Goal: Task Accomplishment & Management: Complete application form

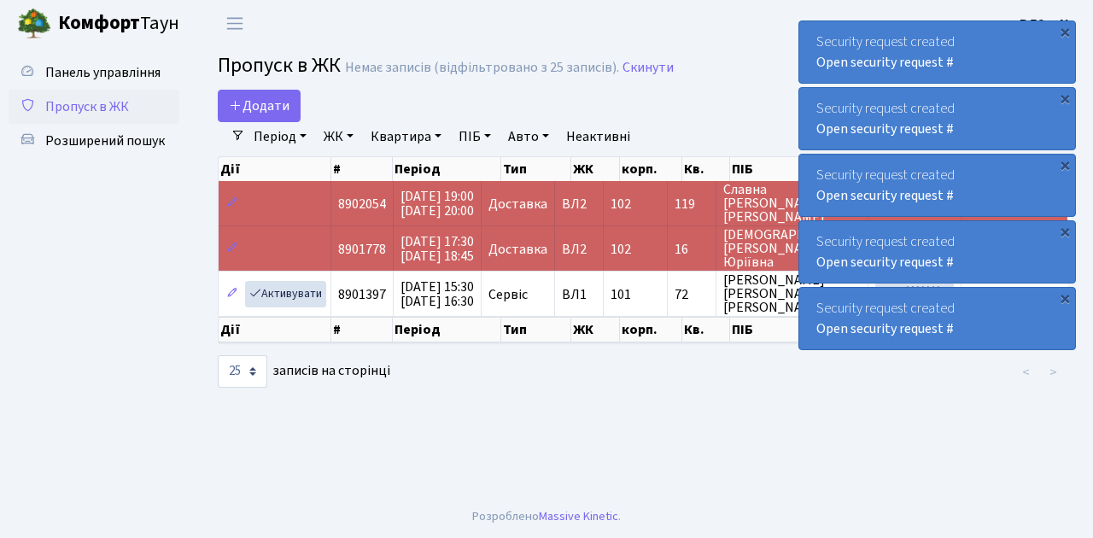
select select "25"
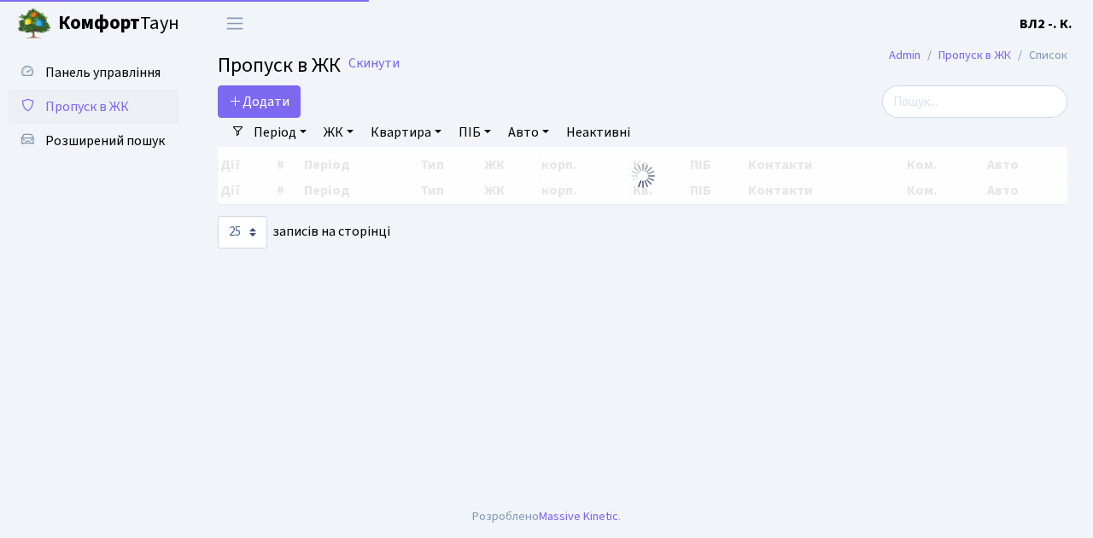
select select "25"
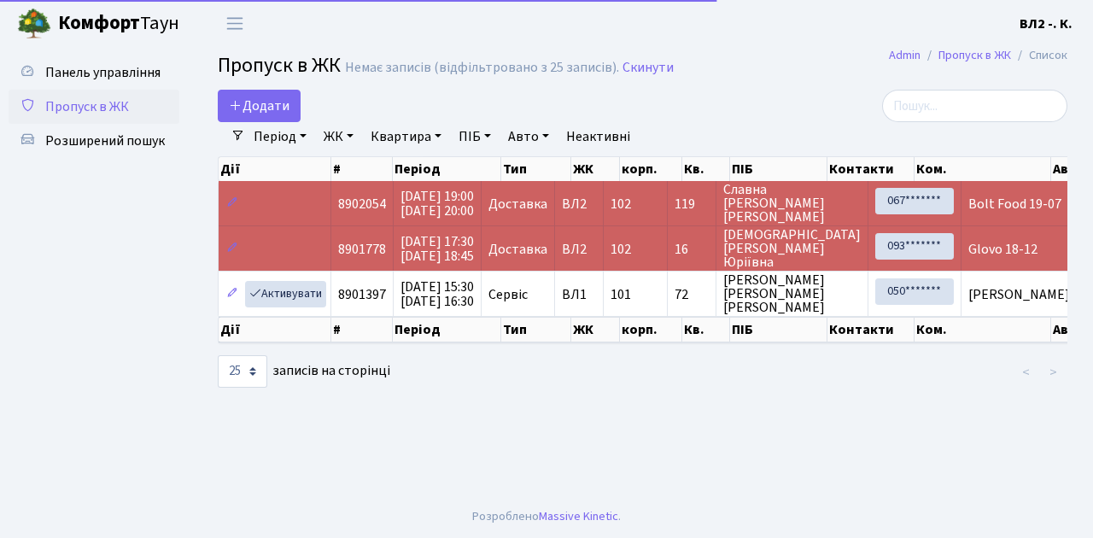
select select "25"
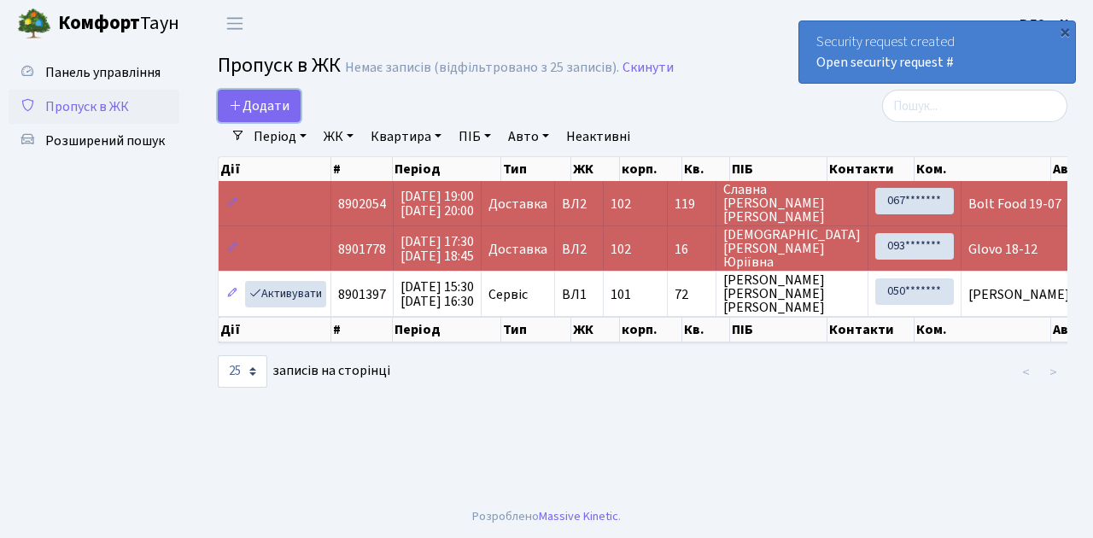
drag, startPoint x: 290, startPoint y: 114, endPoint x: 289, endPoint y: 125, distance: 10.3
click at [290, 114] on link "Додати" at bounding box center [259, 106] width 83 height 32
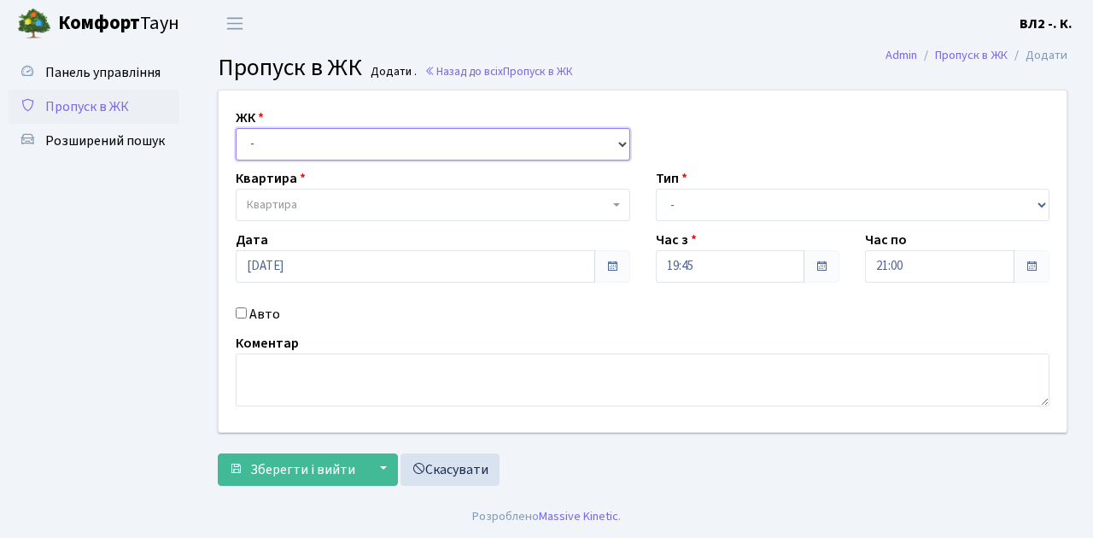
click at [620, 144] on select "- [STREET_ADDRESS][PERSON_NAME]" at bounding box center [433, 144] width 395 height 32
select select "317"
click at [236, 128] on select "- [STREET_ADDRESS][PERSON_NAME]" at bounding box center [433, 144] width 395 height 32
select select
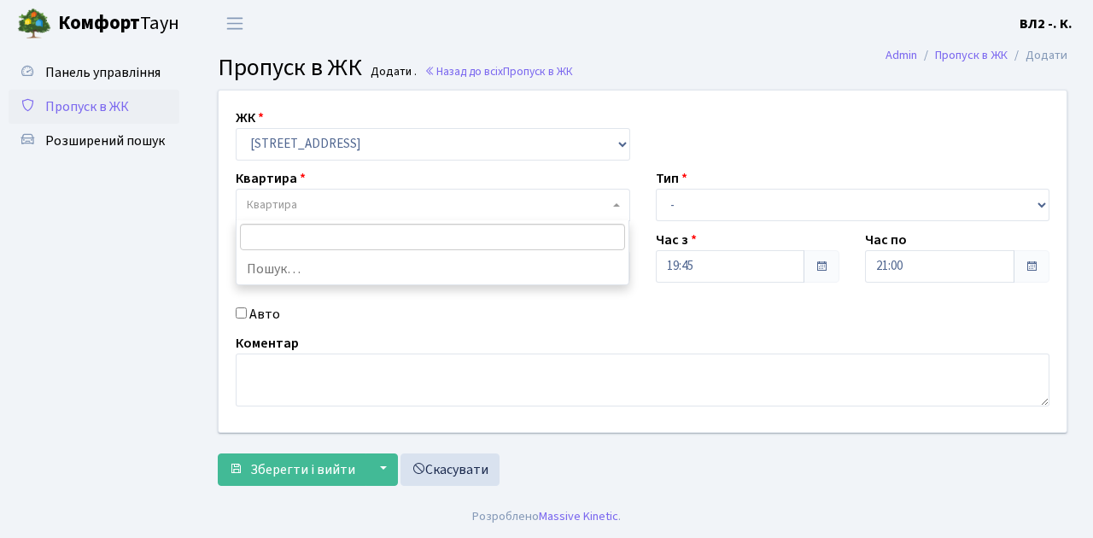
click at [613, 203] on b at bounding box center [616, 204] width 7 height 3
type input "5"
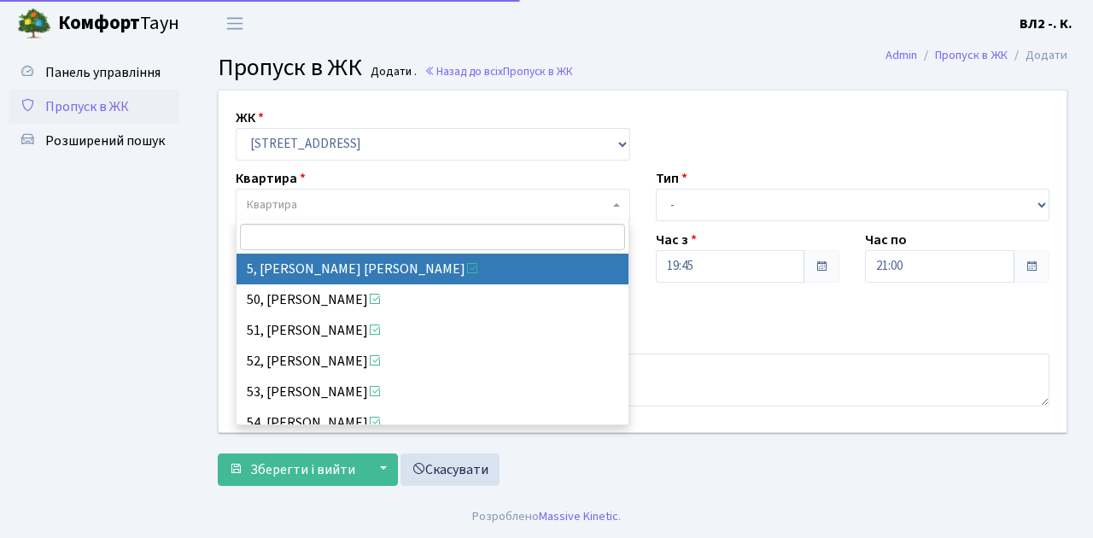
select select "37954"
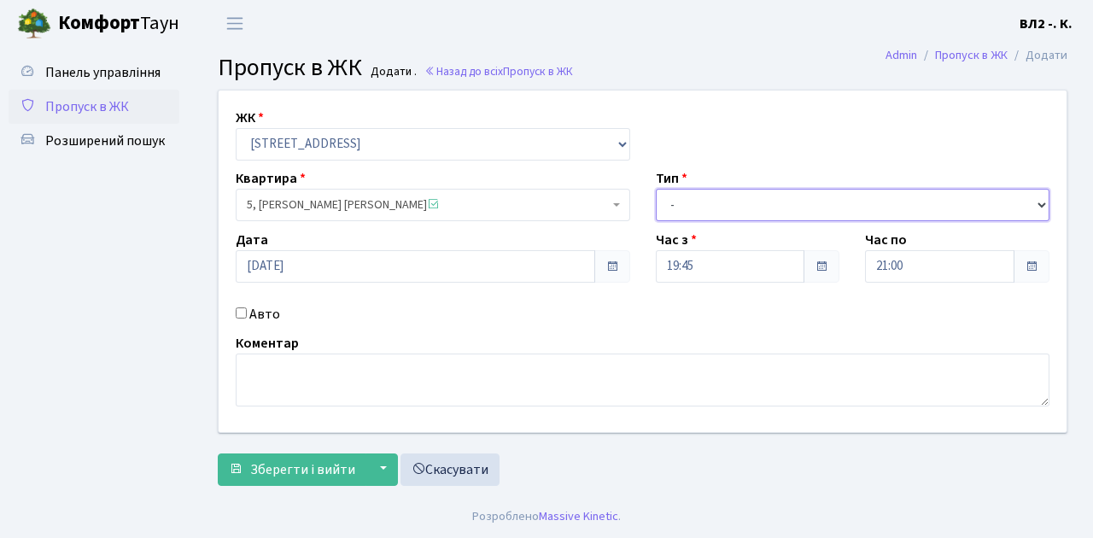
click at [1040, 203] on select "- Доставка Таксі Гості Сервіс" at bounding box center [853, 205] width 395 height 32
select select "1"
click at [656, 189] on select "- Доставка Таксі Гості Сервіс" at bounding box center [853, 205] width 395 height 32
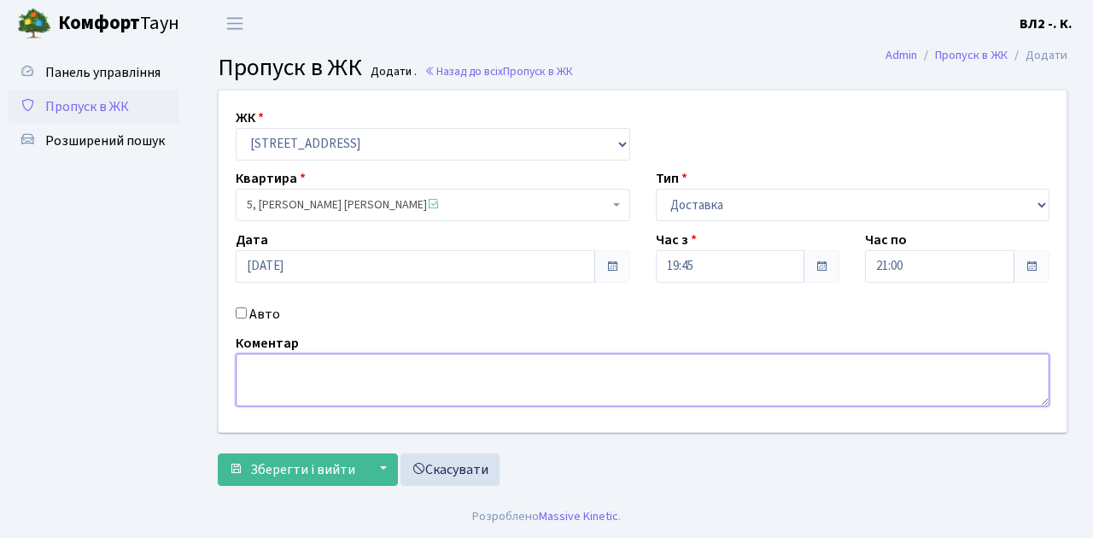
click at [258, 367] on textarea at bounding box center [643, 380] width 814 height 53
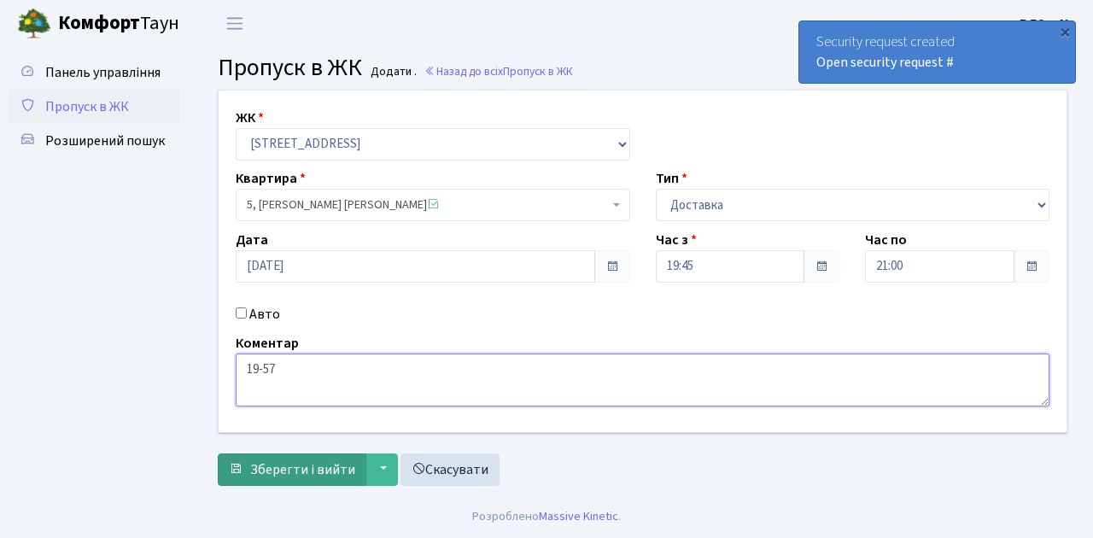
type textarea "19-57"
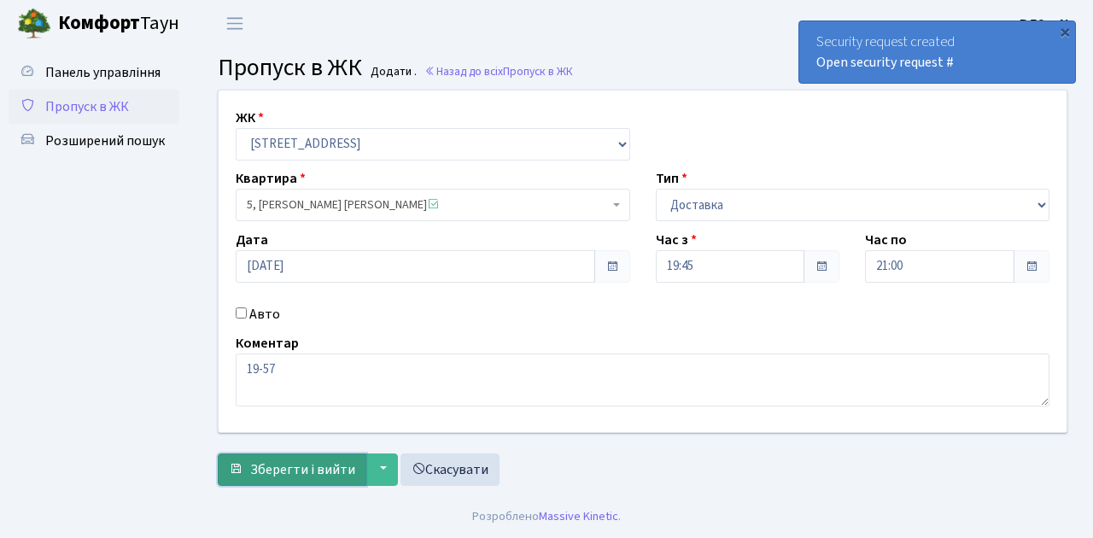
click at [272, 475] on span "Зберегти і вийти" at bounding box center [302, 469] width 105 height 19
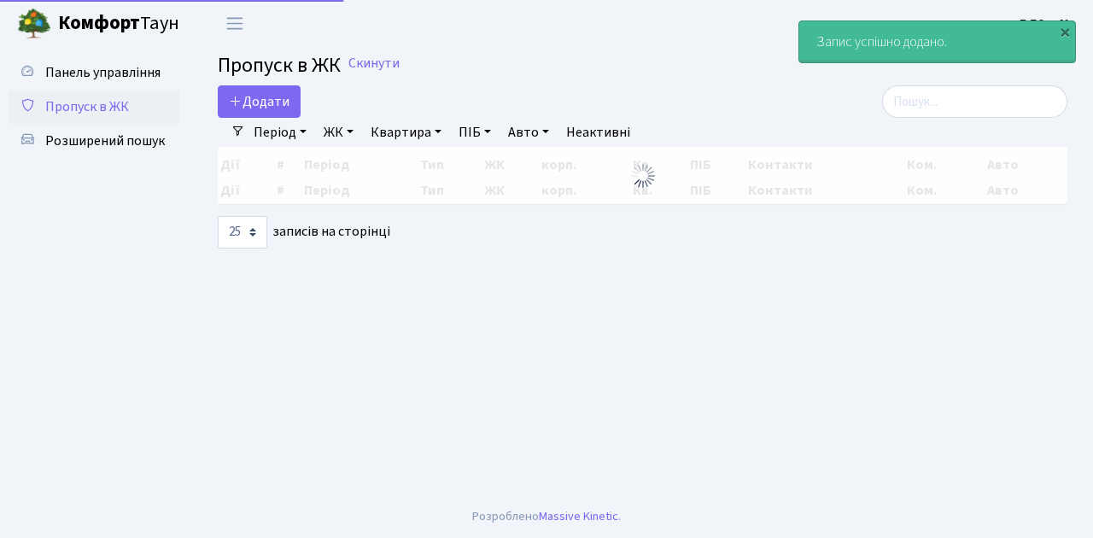
select select "25"
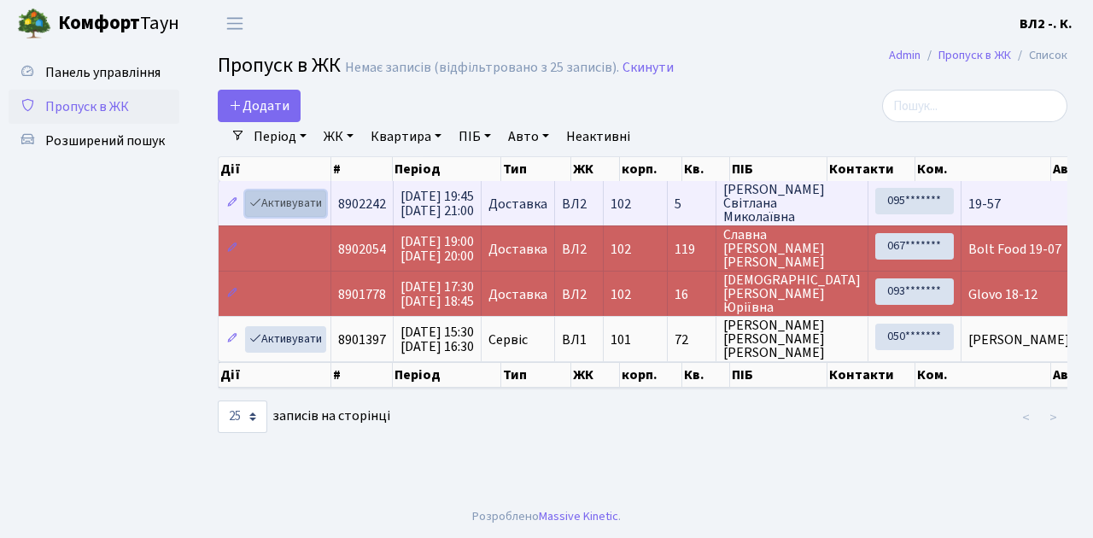
click at [319, 212] on link "Активувати" at bounding box center [285, 203] width 81 height 26
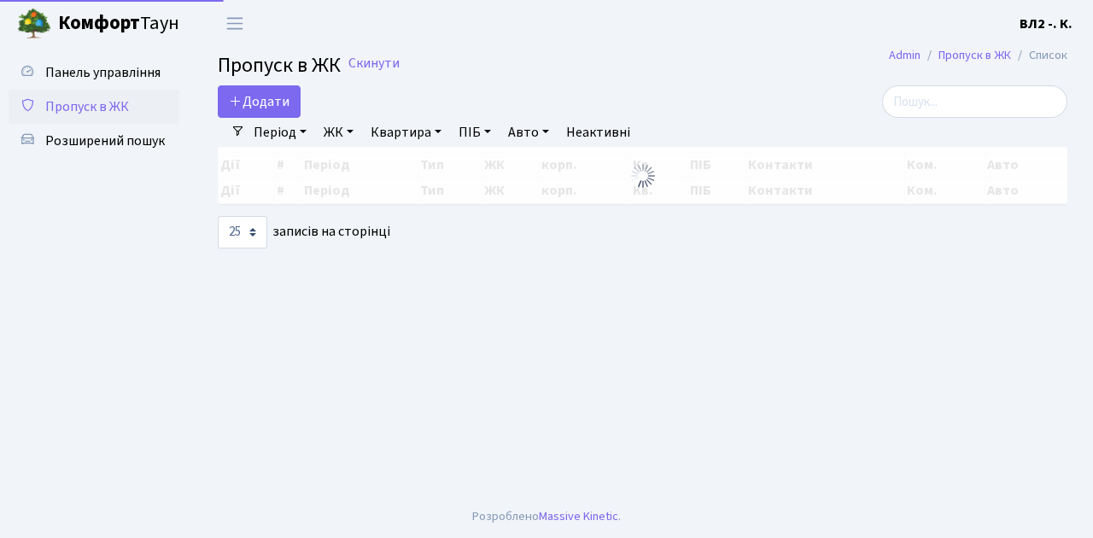
select select "25"
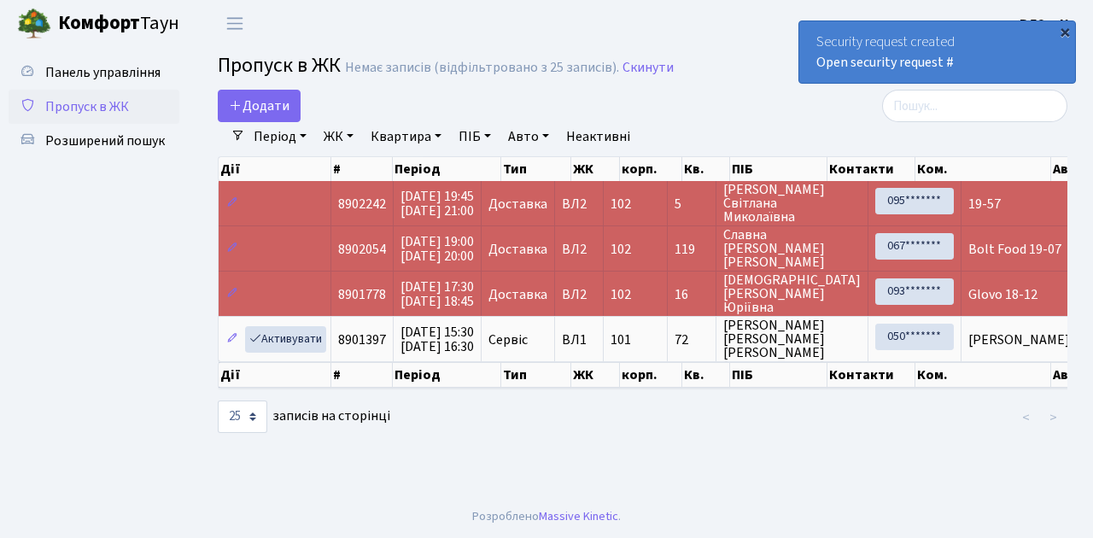
click at [1063, 31] on div "×" at bounding box center [1065, 31] width 17 height 17
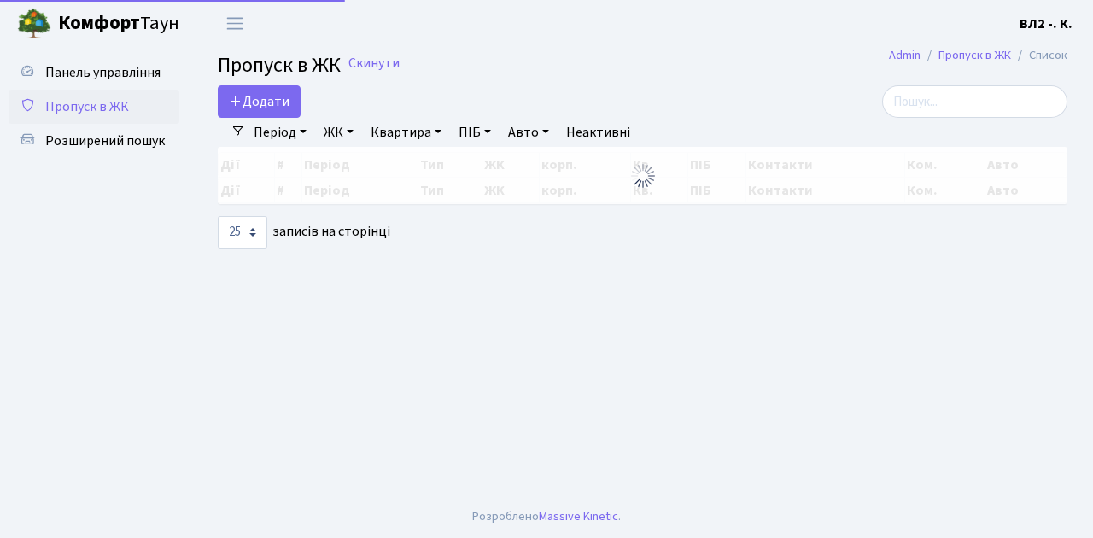
select select "25"
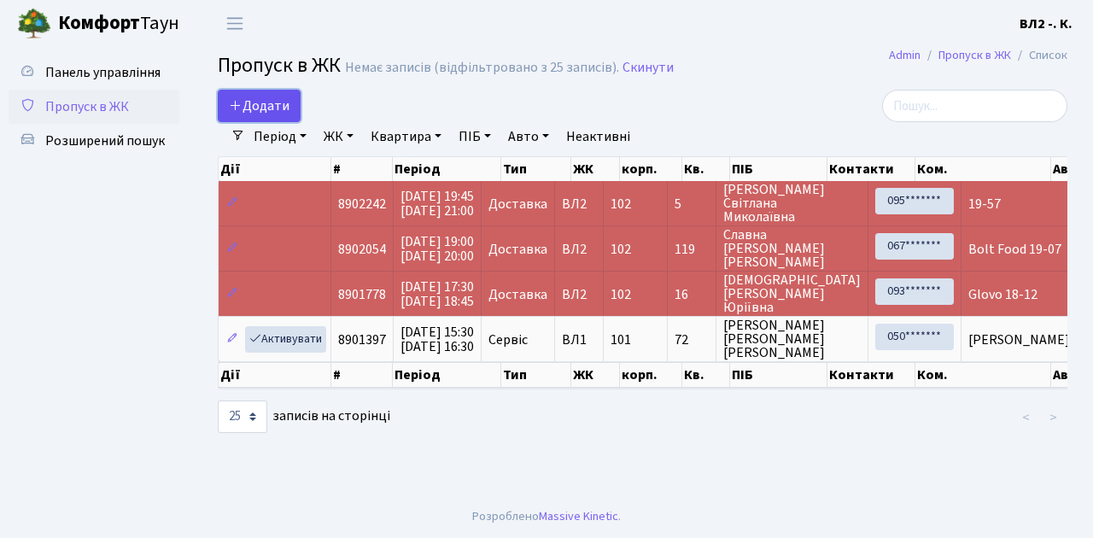
click at [292, 116] on link "Додати" at bounding box center [259, 106] width 83 height 32
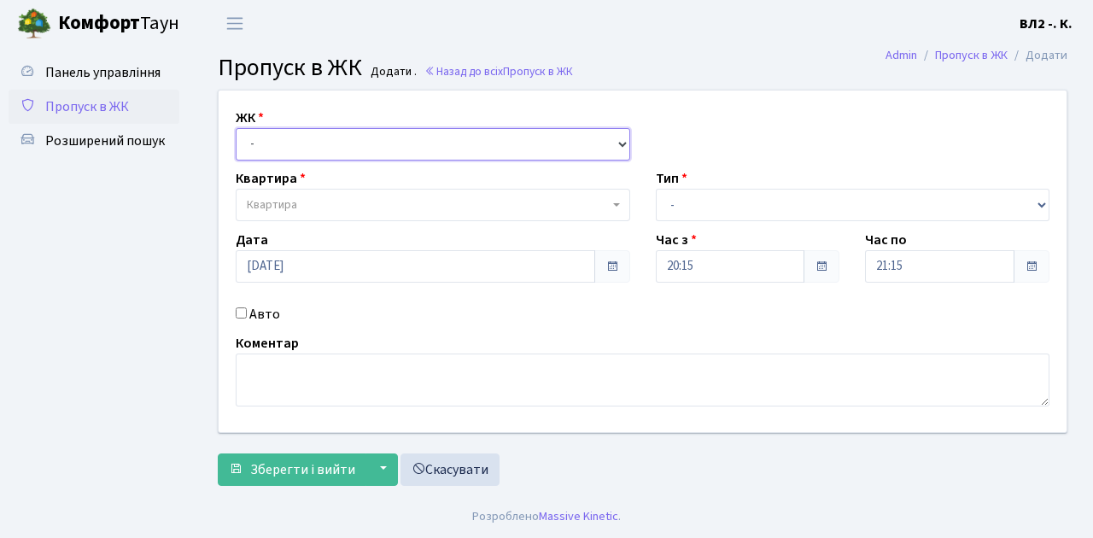
click at [620, 144] on select "- [STREET_ADDRESS][PERSON_NAME]" at bounding box center [433, 144] width 395 height 32
select select "317"
click at [236, 128] on select "- [STREET_ADDRESS][PERSON_NAME]" at bounding box center [433, 144] width 395 height 32
select select
click at [620, 203] on span "Квартира" at bounding box center [433, 205] width 395 height 32
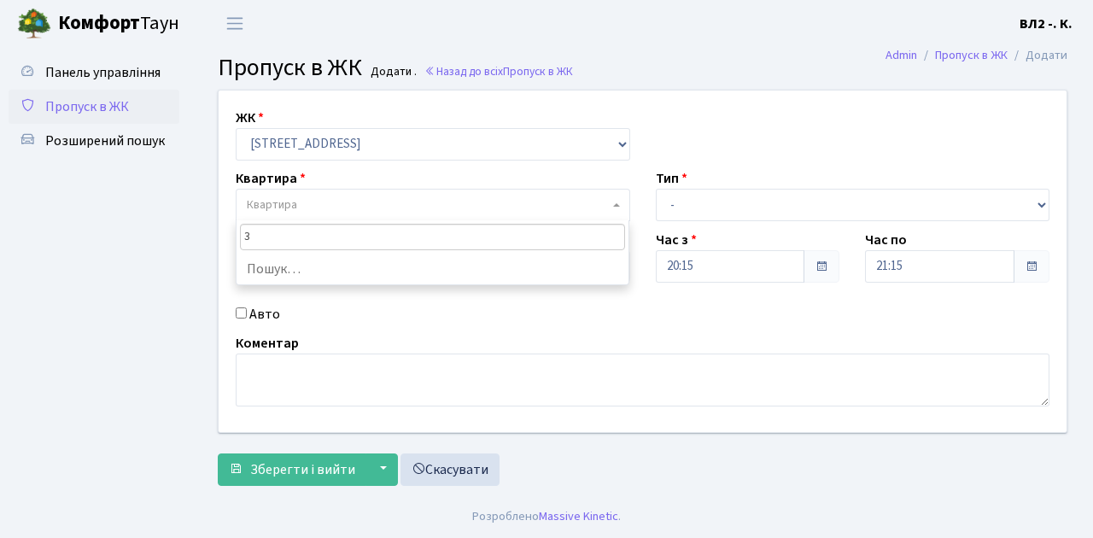
type input "31"
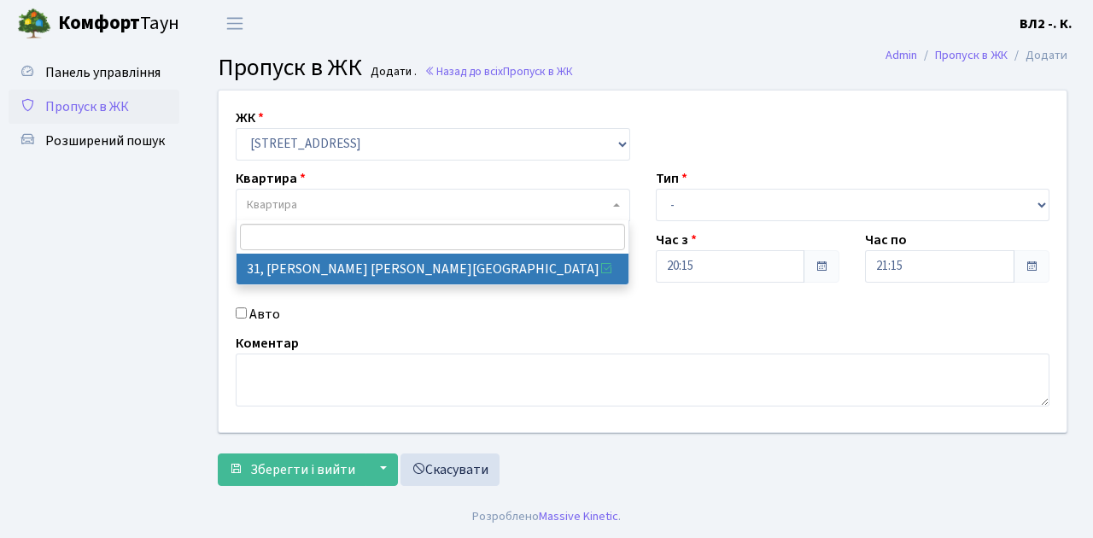
select select "38032"
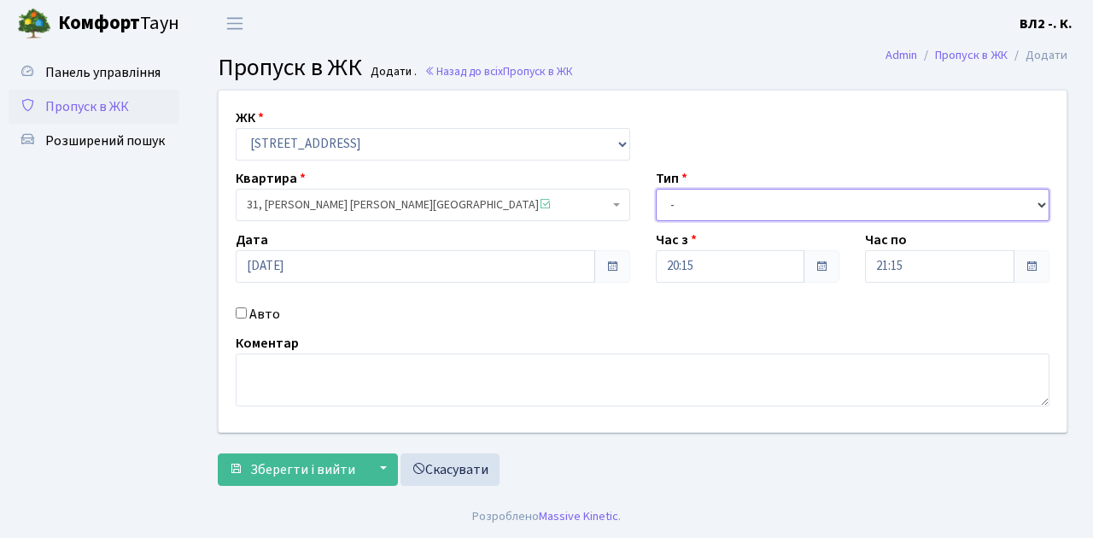
drag, startPoint x: 1042, startPoint y: 202, endPoint x: 1023, endPoint y: 202, distance: 18.8
click at [1042, 202] on select "- Доставка Таксі Гості Сервіс" at bounding box center [853, 205] width 395 height 32
select select "1"
click at [656, 189] on select "- Доставка Таксі Гості Сервіс" at bounding box center [853, 205] width 395 height 32
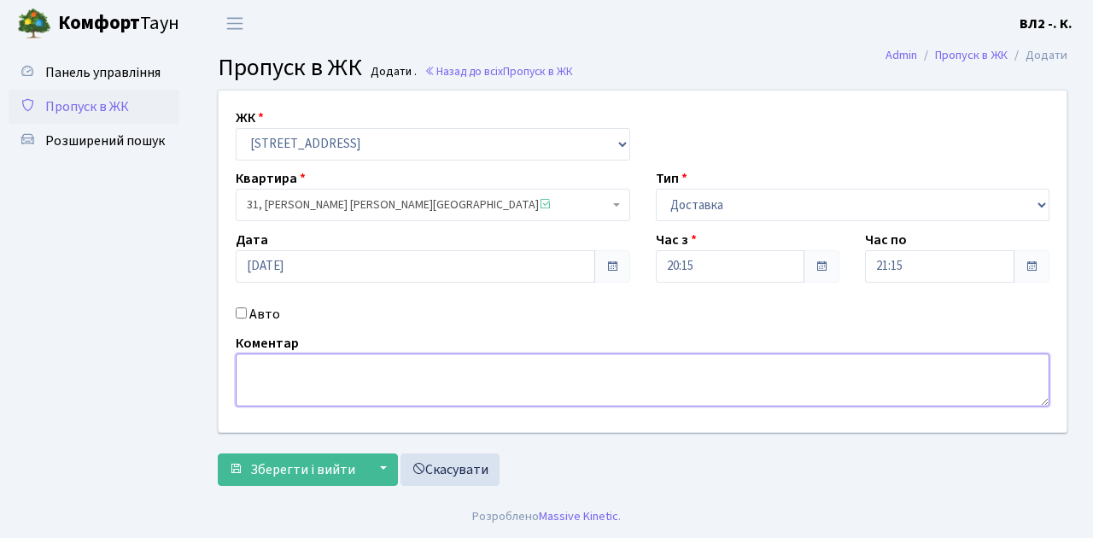
click at [267, 360] on textarea at bounding box center [643, 380] width 814 height 53
type textarea "Glovo 20-17"
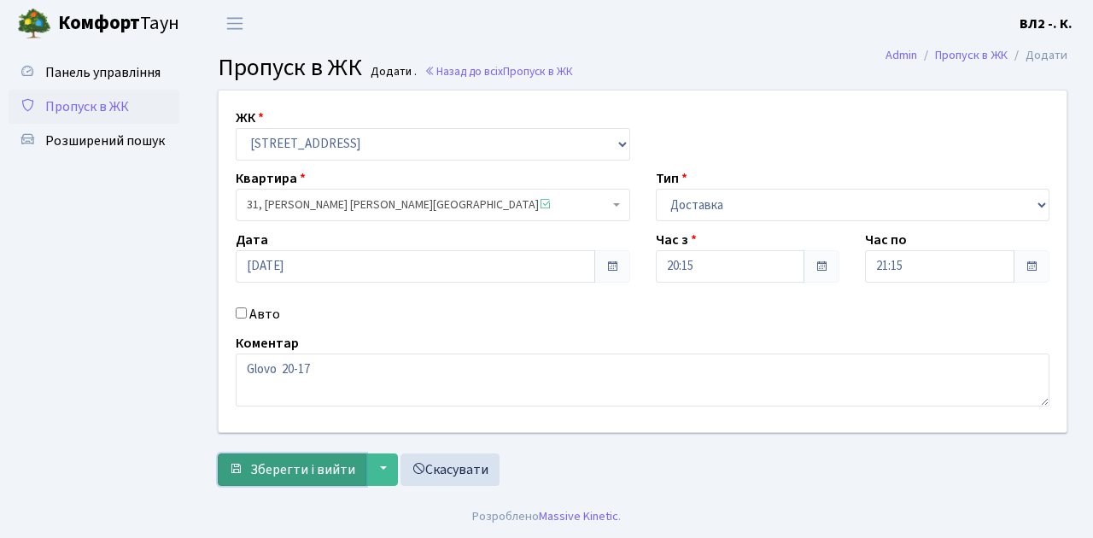
click at [265, 472] on span "Зберегти і вийти" at bounding box center [302, 469] width 105 height 19
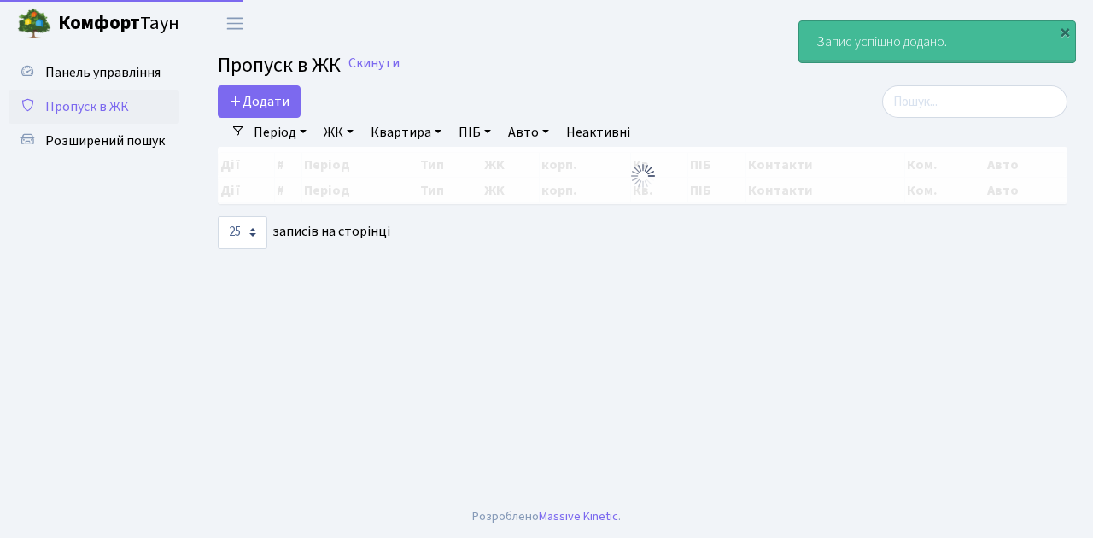
select select "25"
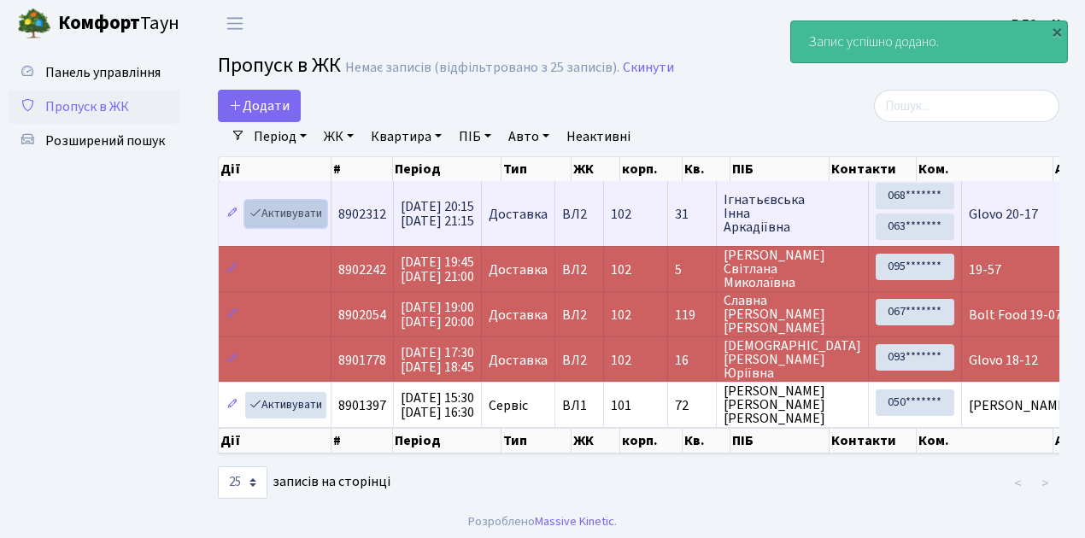
click at [318, 220] on link "Активувати" at bounding box center [285, 214] width 81 height 26
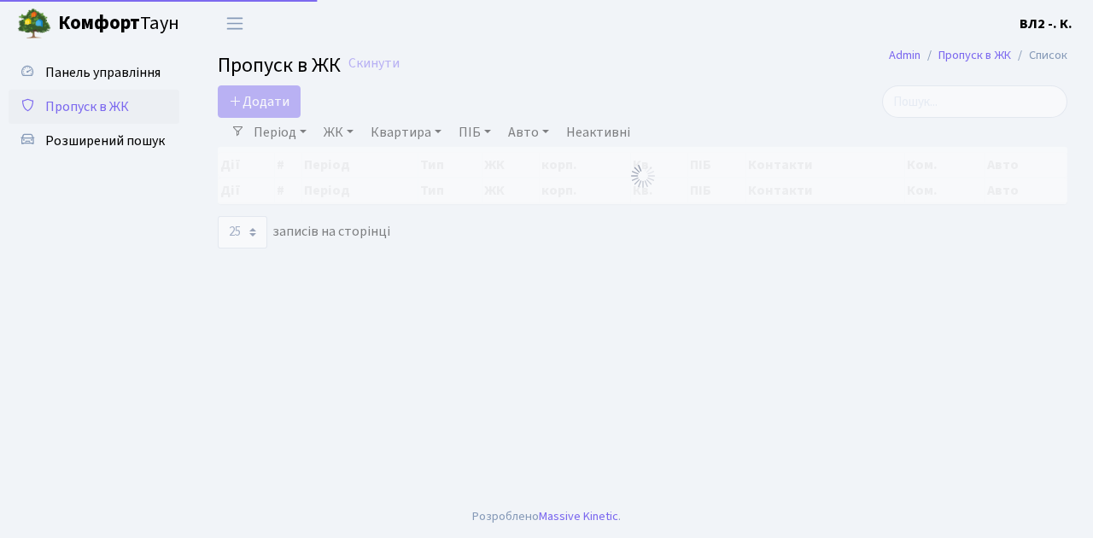
select select "25"
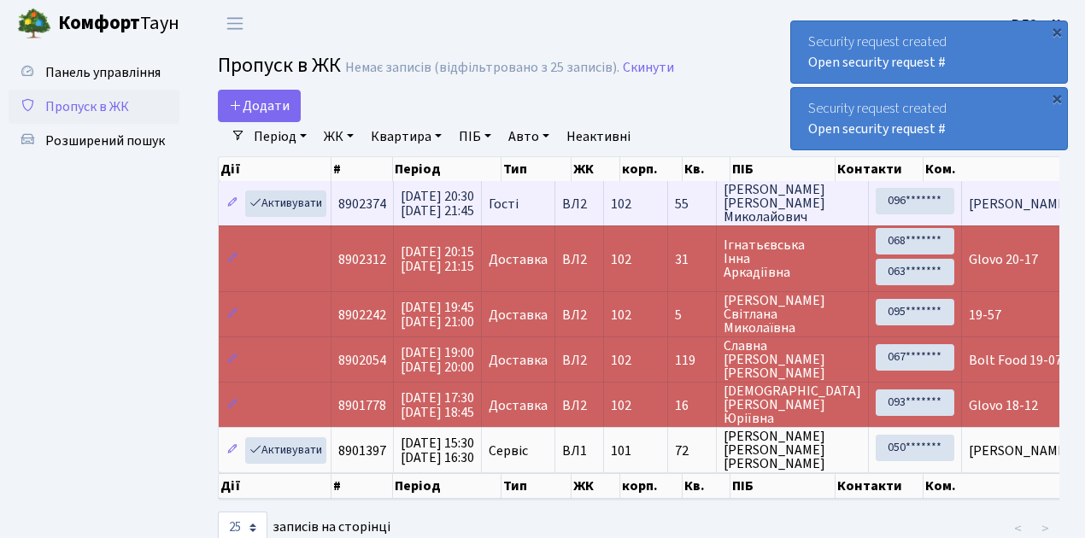
click at [668, 215] on td "102" at bounding box center [636, 203] width 64 height 44
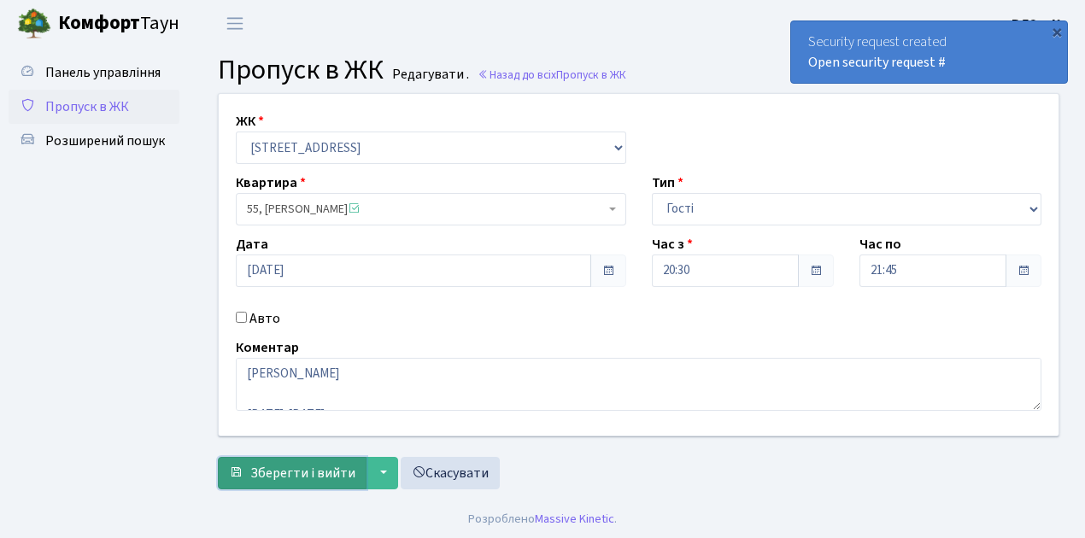
click at [289, 473] on span "Зберегти і вийти" at bounding box center [302, 473] width 105 height 19
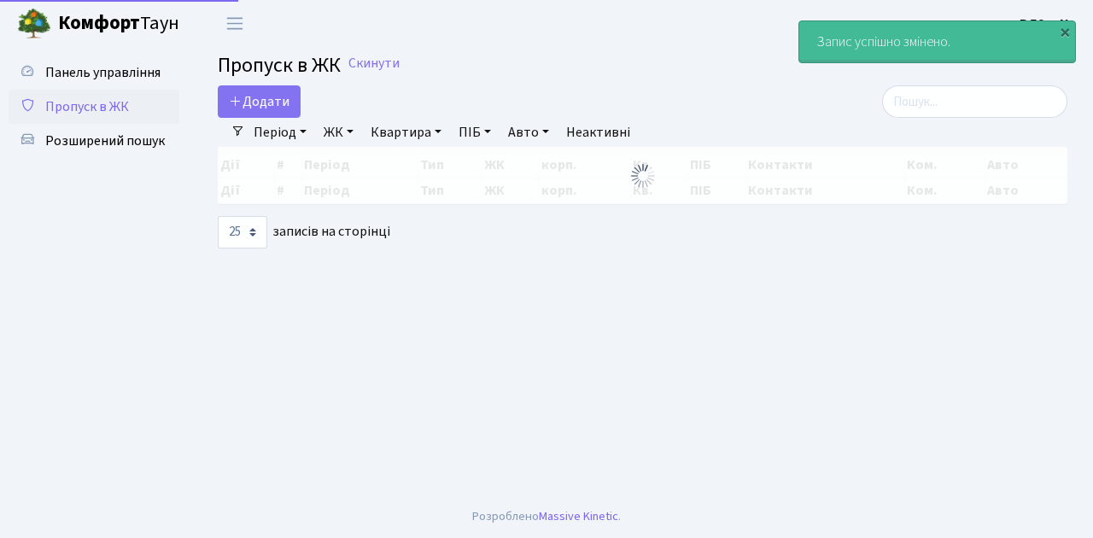
select select "25"
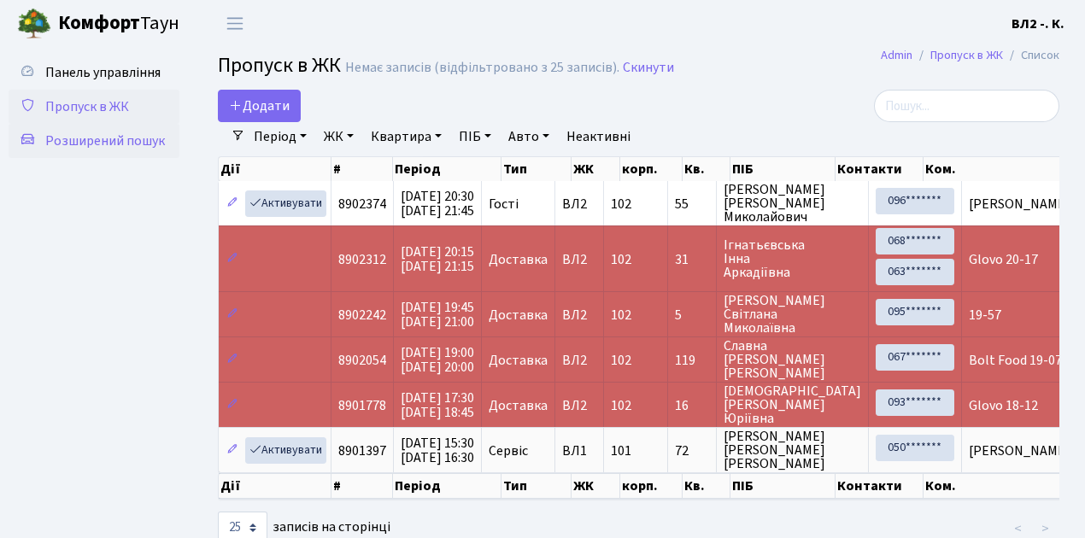
click at [129, 144] on span "Розширений пошук" at bounding box center [105, 141] width 120 height 19
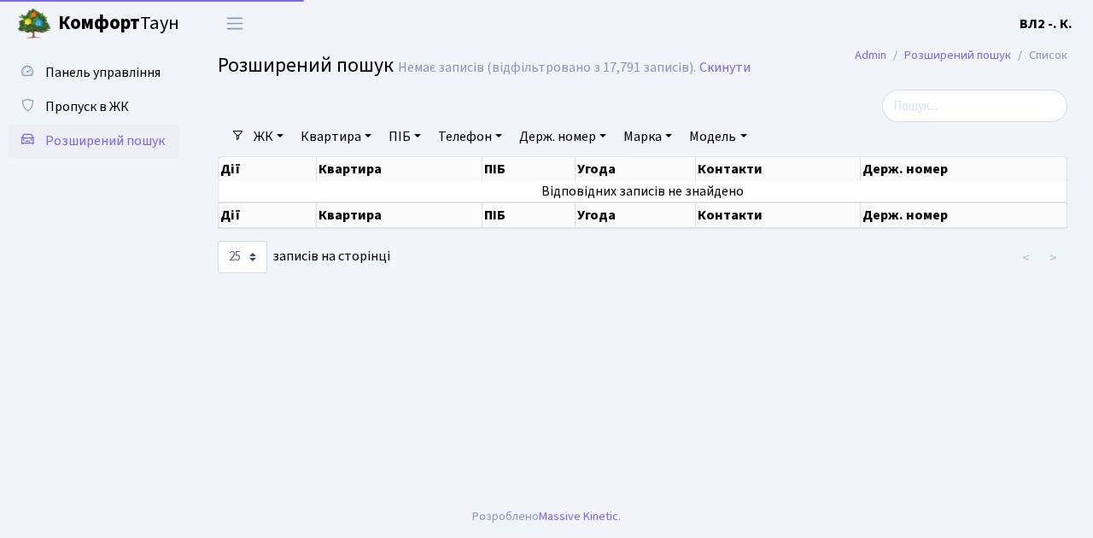
select select "25"
click at [366, 135] on link "Квартира" at bounding box center [336, 136] width 85 height 29
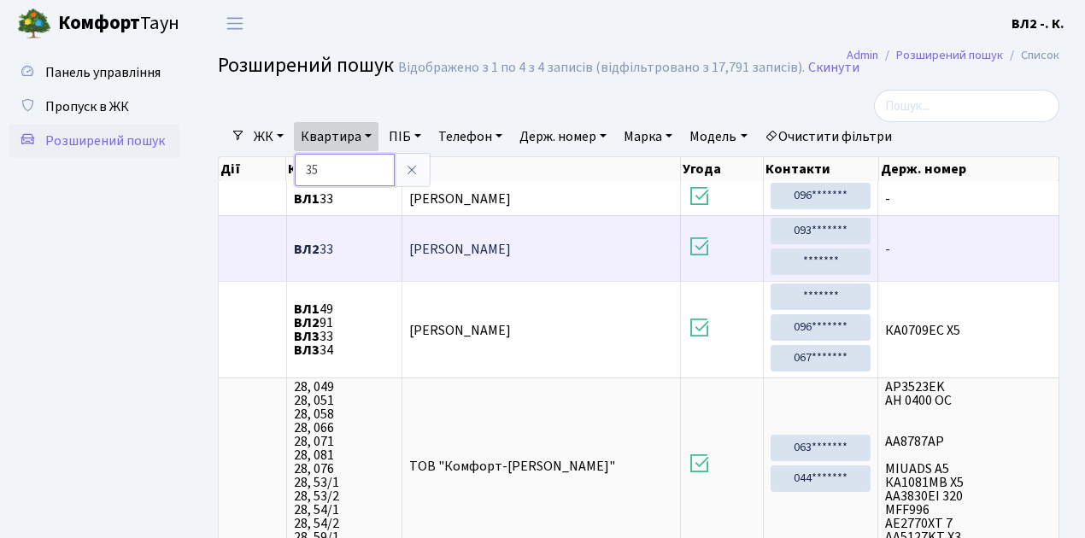
type input "35"
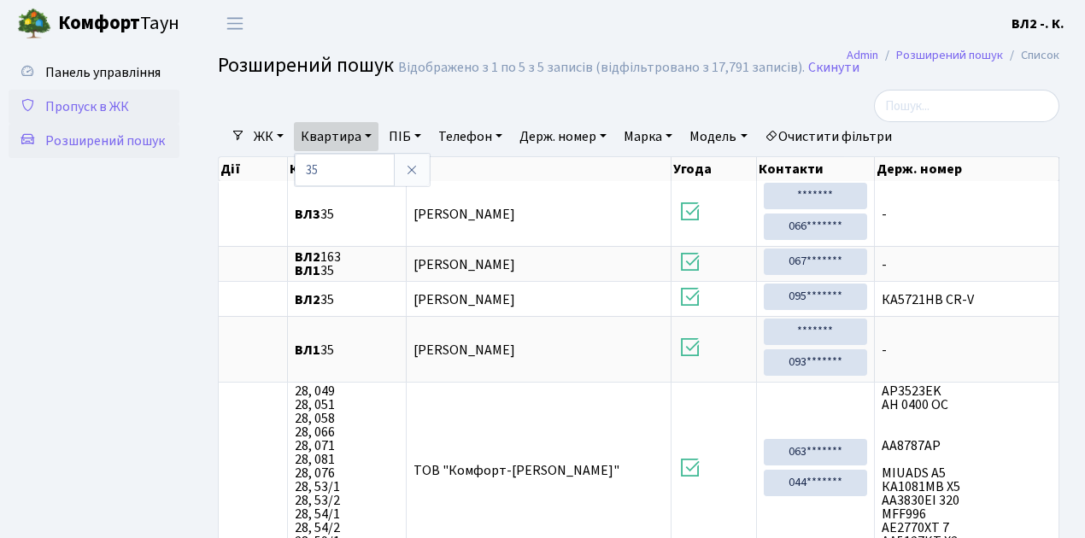
click at [66, 108] on span "Пропуск в ЖК" at bounding box center [87, 106] width 84 height 19
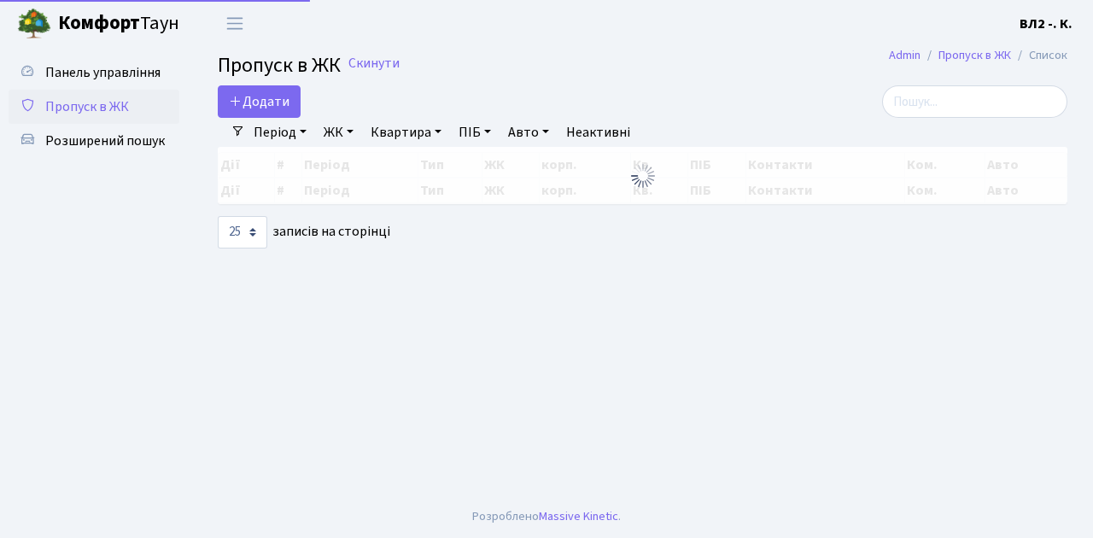
select select "25"
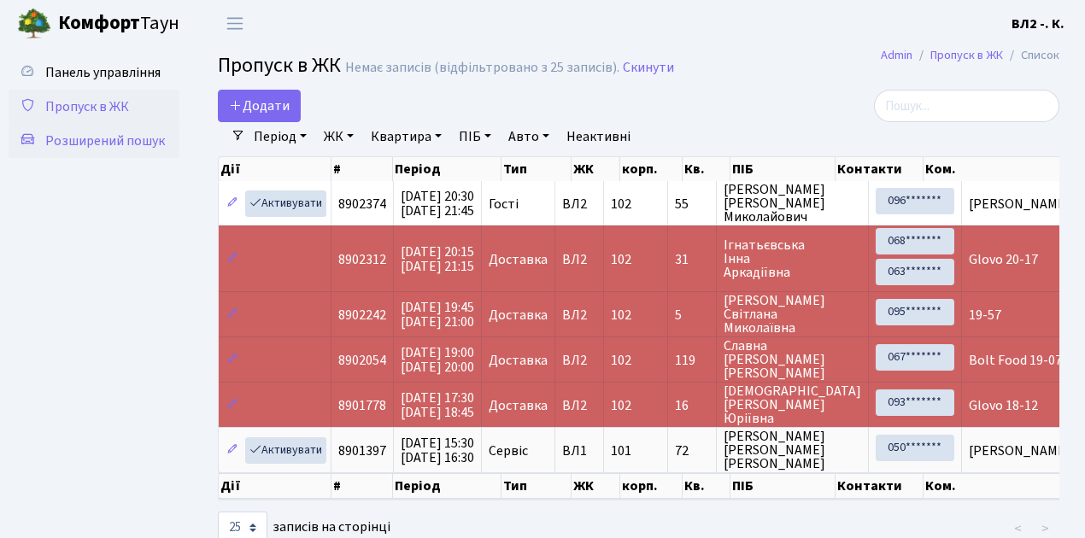
click at [144, 144] on span "Розширений пошук" at bounding box center [105, 141] width 120 height 19
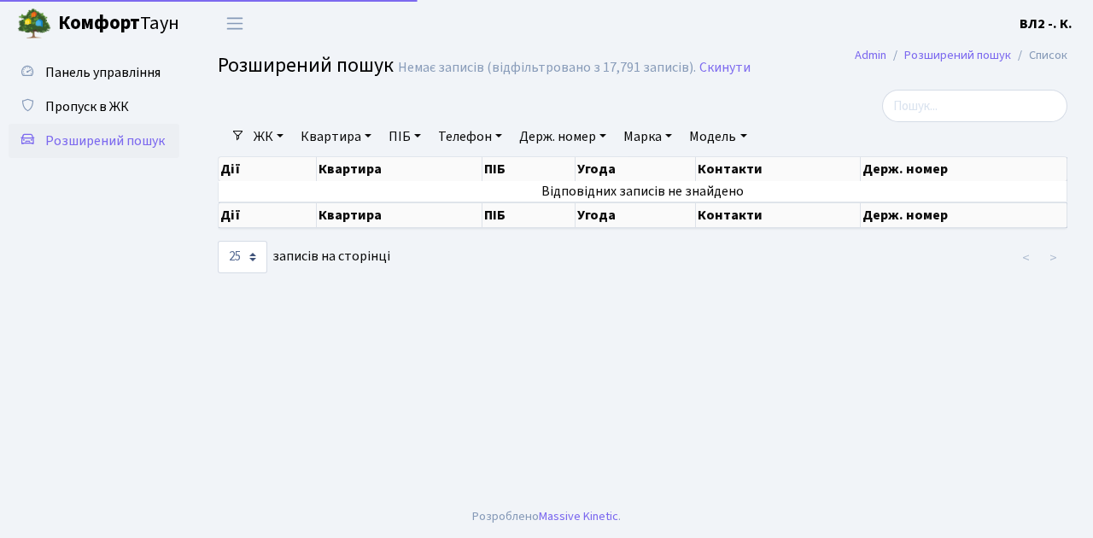
select select "25"
click at [371, 133] on link "Квартира" at bounding box center [336, 136] width 85 height 29
type input "21"
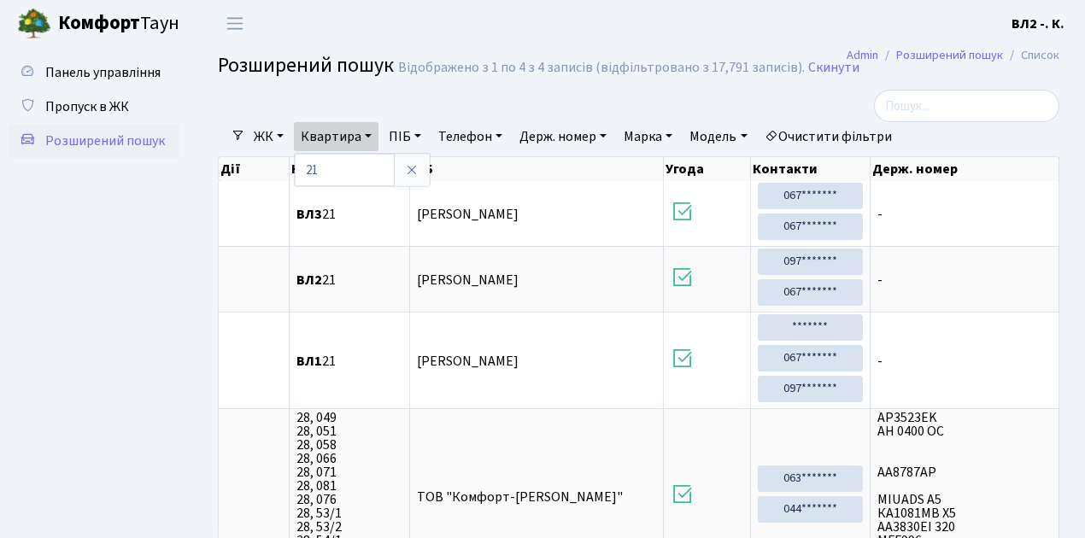
click at [199, 284] on div "Фільтри ЖК - ВЛ1, Ужгородський пров., 4/1 ВЛ2, Голосіївський просп., 76 ВЛ3, пр…" at bounding box center [638, 373] width 893 height 567
click at [83, 108] on span "Пропуск в ЖК" at bounding box center [87, 106] width 84 height 19
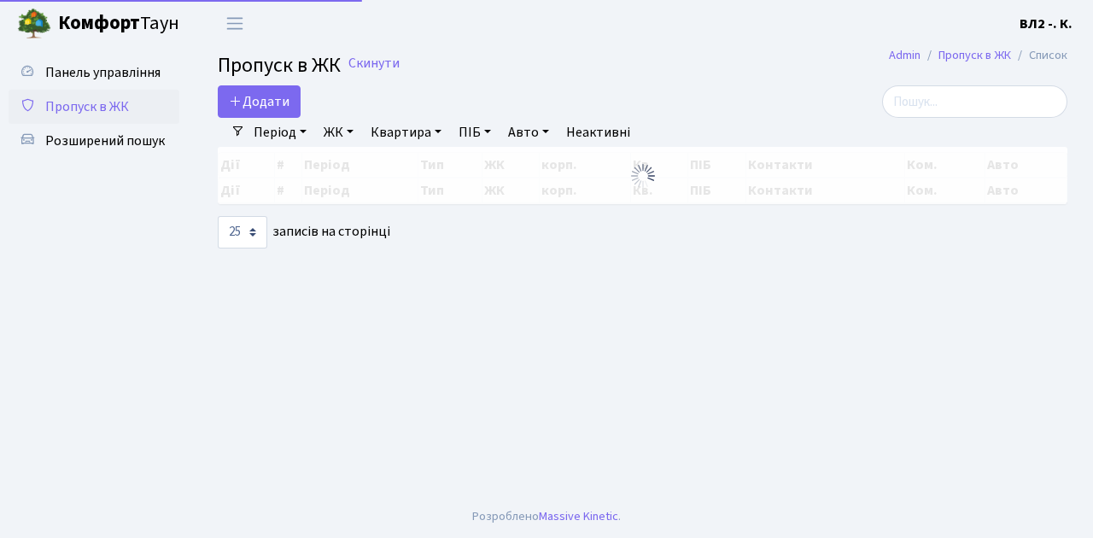
select select "25"
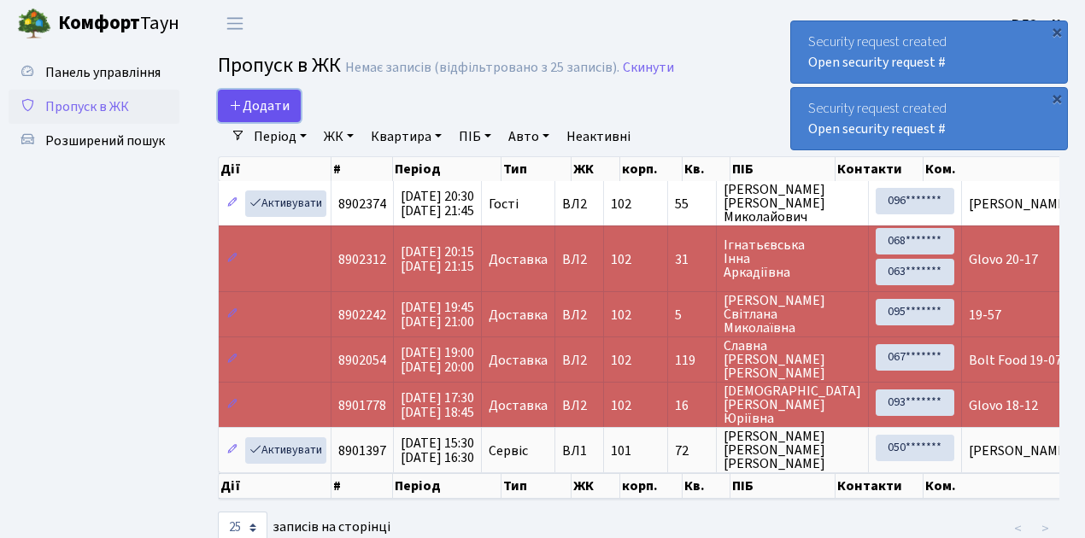
click at [294, 118] on link "Додати" at bounding box center [259, 106] width 83 height 32
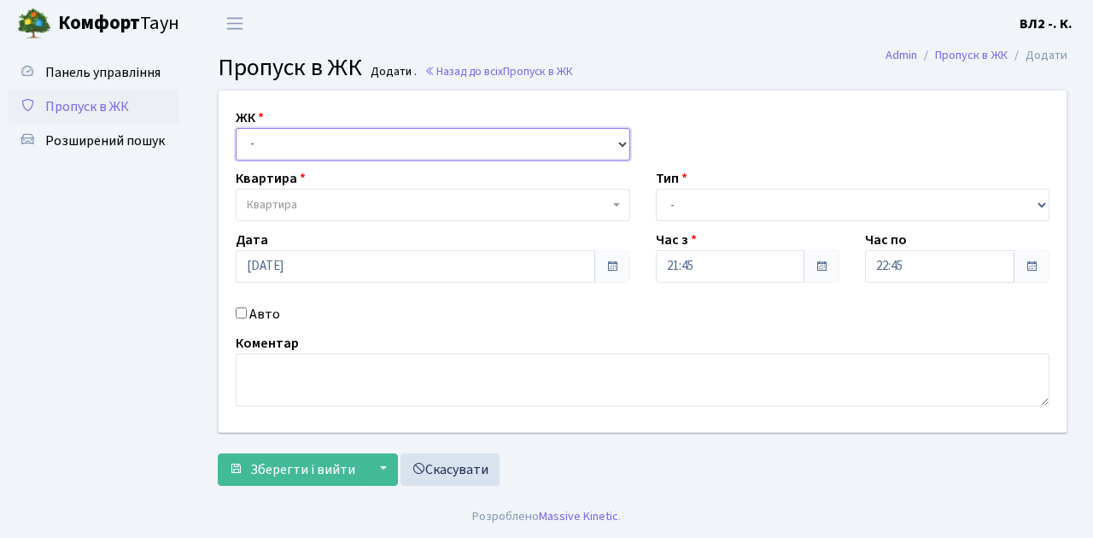
click at [618, 142] on select "- ВЛ1, Ужгородський пров., 4/1 ВЛ2, Голосіївський просп., 76 ВЛ3, пр.Голосіївсь…" at bounding box center [433, 144] width 395 height 32
select select "317"
click at [236, 128] on select "- ВЛ1, Ужгородський пров., 4/1 ВЛ2, Голосіївський просп., 76 ВЛ3, пр.Голосіївсь…" at bounding box center [433, 144] width 395 height 32
select select
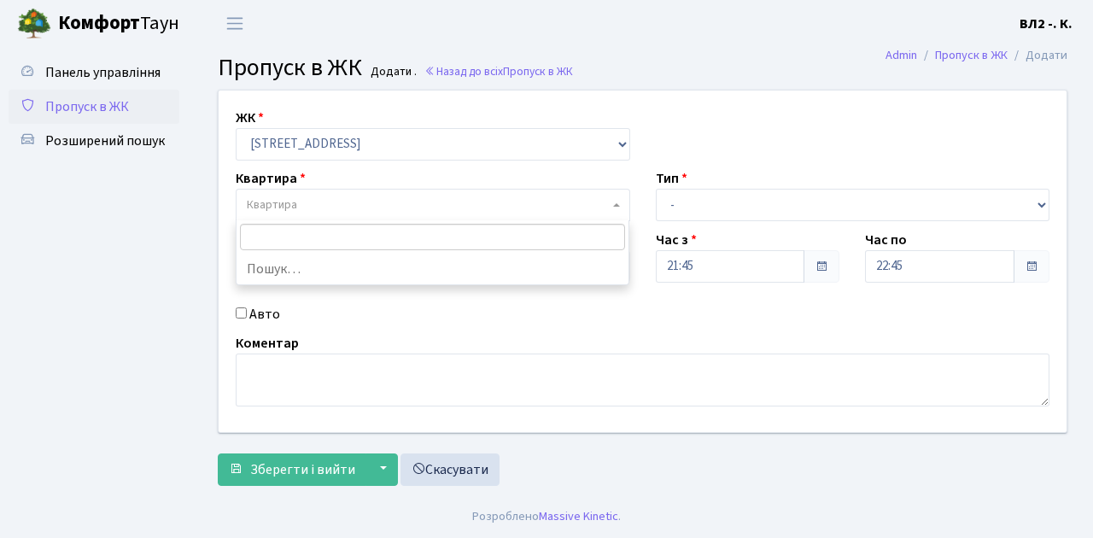
click at [607, 200] on span "Квартира" at bounding box center [428, 204] width 362 height 17
type input "16"
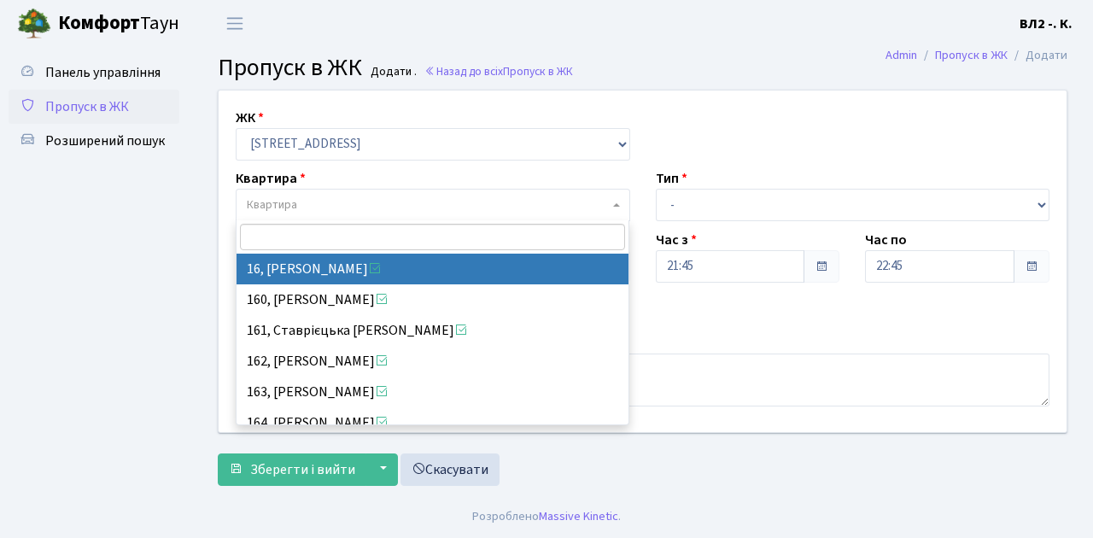
select select "37987"
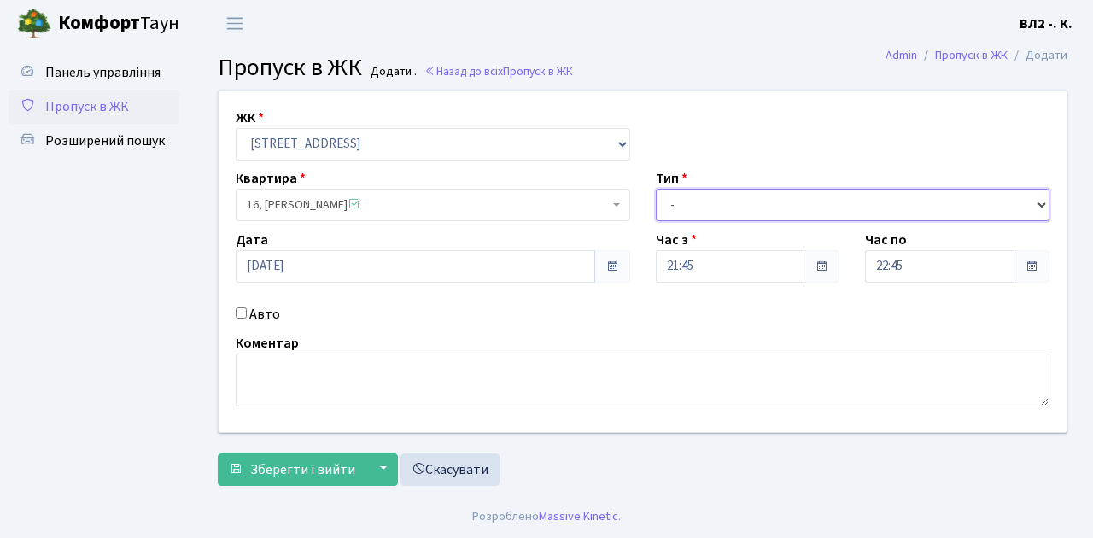
drag, startPoint x: 1042, startPoint y: 203, endPoint x: 1029, endPoint y: 203, distance: 12.8
click at [1042, 203] on select "- Доставка Таксі Гості Сервіс" at bounding box center [853, 205] width 395 height 32
select select "1"
click at [656, 189] on select "- Доставка Таксі Гості Сервіс" at bounding box center [853, 205] width 395 height 32
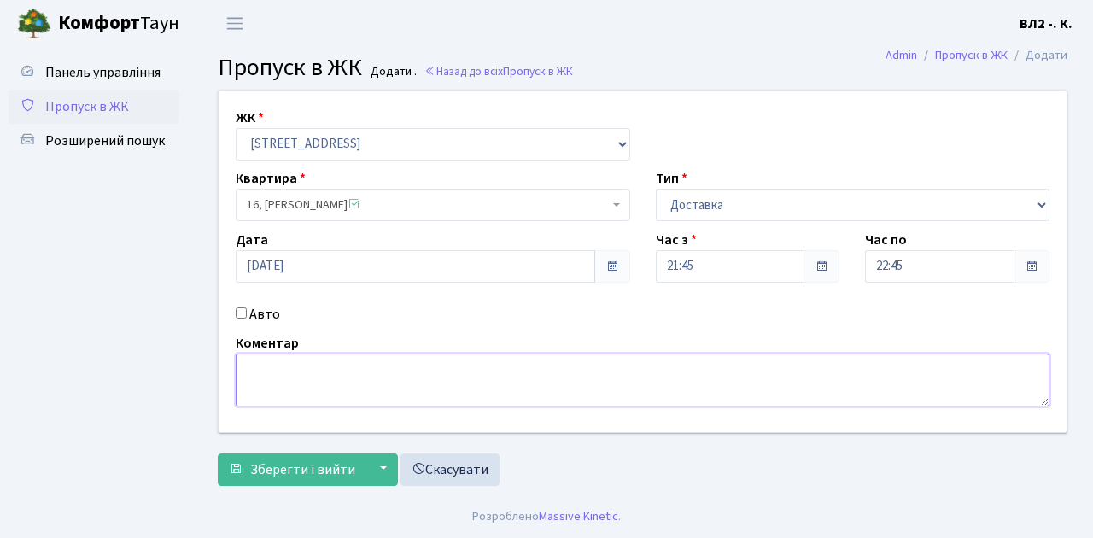
click at [255, 366] on textarea at bounding box center [643, 380] width 814 height 53
type textarea "Loko 21-49"
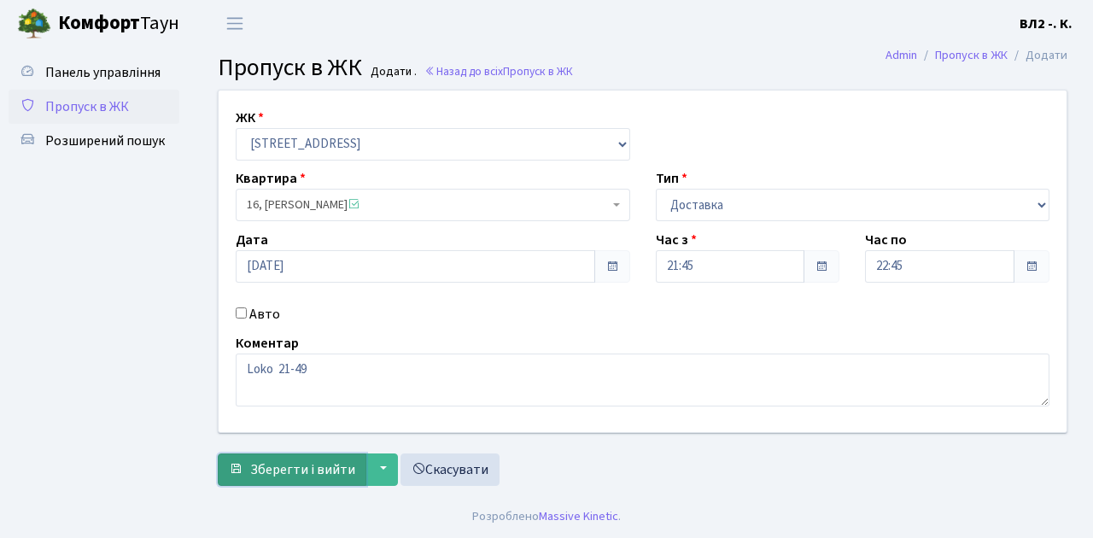
click at [256, 475] on span "Зберегти і вийти" at bounding box center [302, 469] width 105 height 19
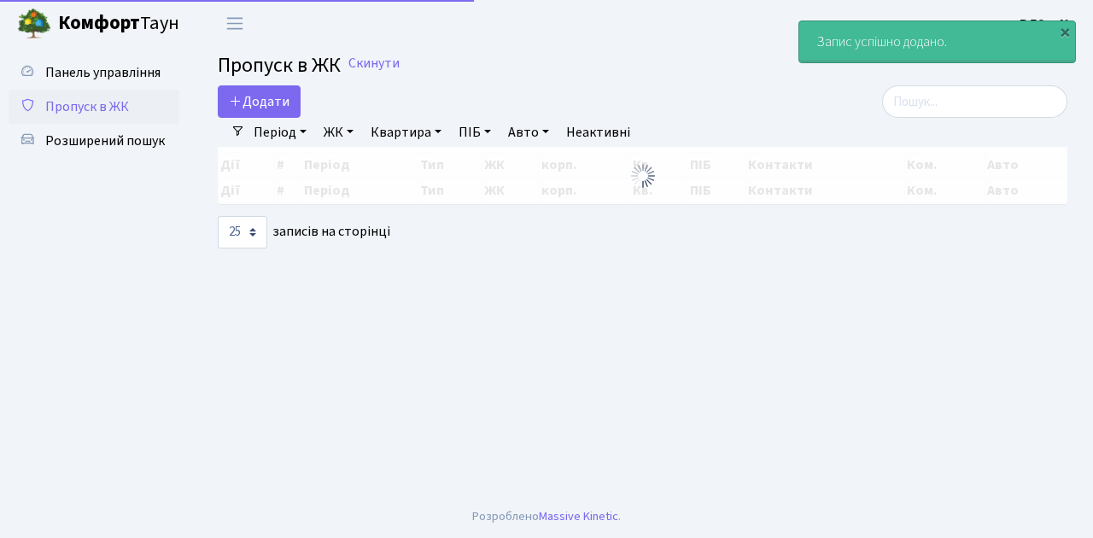
select select "25"
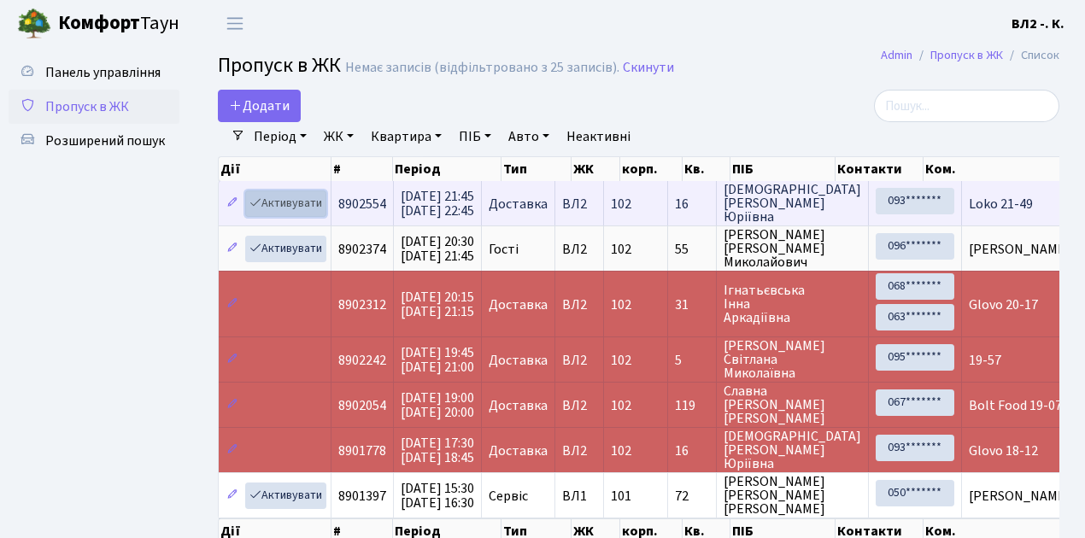
click at [316, 212] on link "Активувати" at bounding box center [285, 203] width 81 height 26
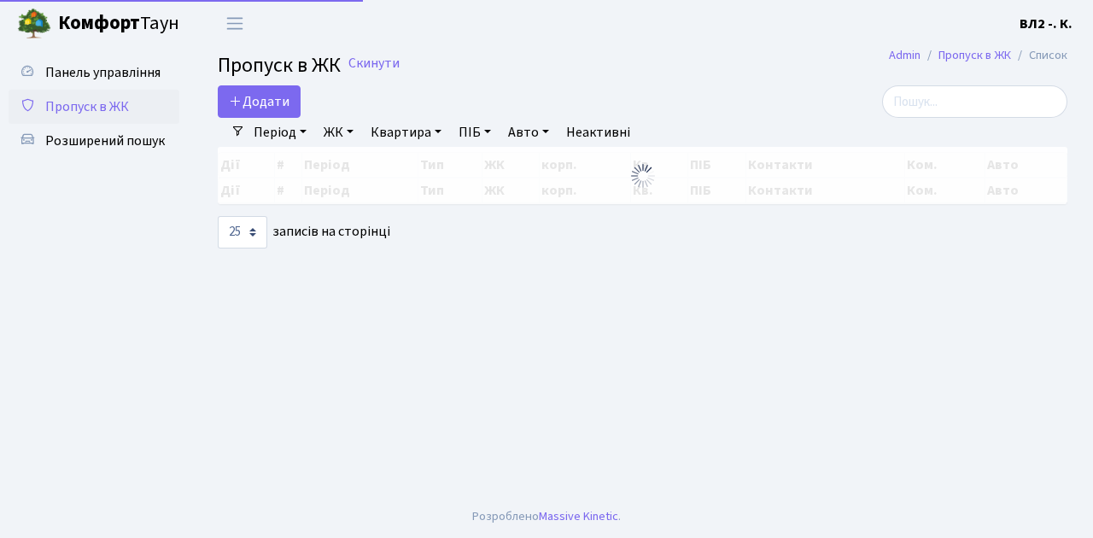
select select "25"
